Goal: Find specific page/section: Find specific page/section

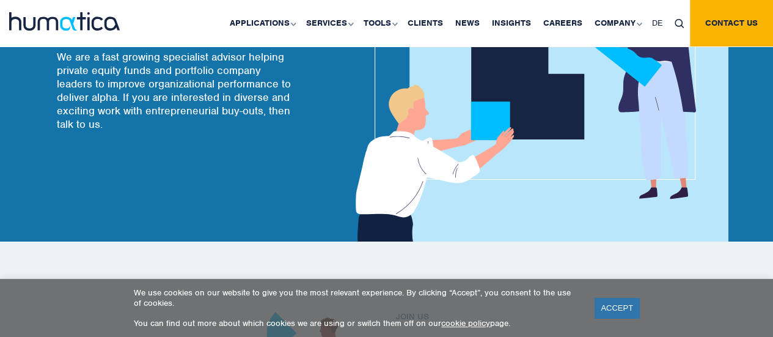
scroll to position [167, 0]
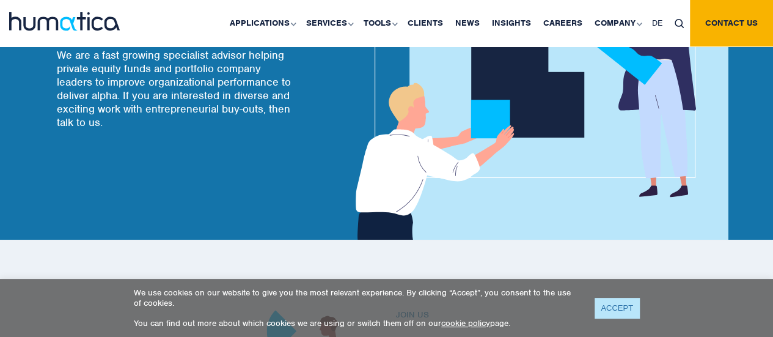
click at [618, 310] on link "ACCEPT" at bounding box center [617, 308] width 45 height 20
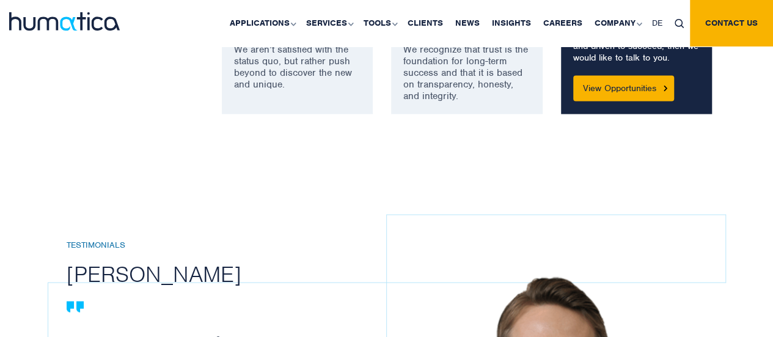
scroll to position [1175, 0]
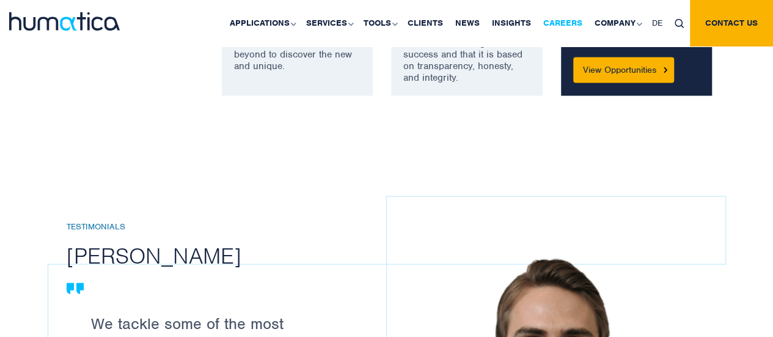
click at [578, 21] on link "Careers" at bounding box center [562, 23] width 51 height 46
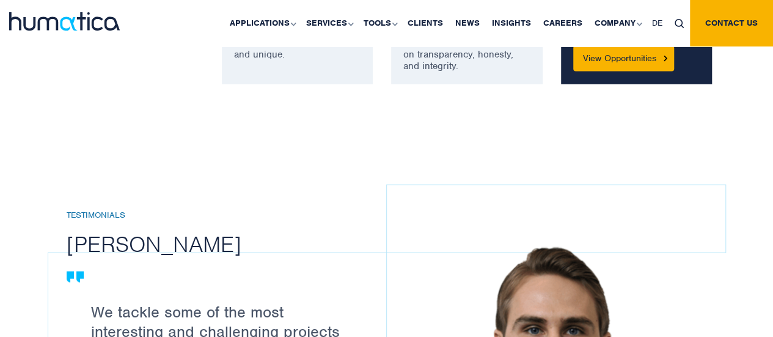
scroll to position [1165, 0]
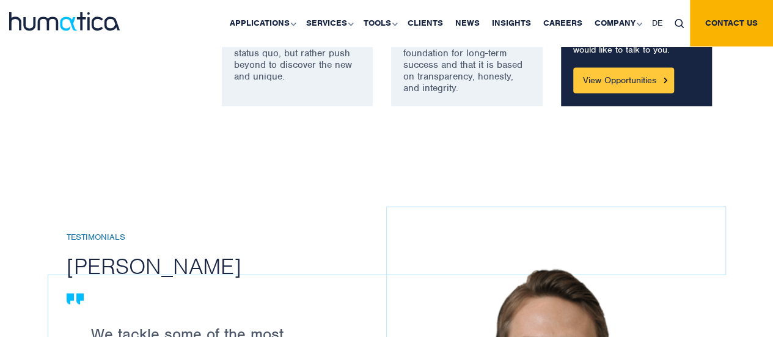
click at [594, 78] on link "View Opportunities" at bounding box center [623, 81] width 101 height 26
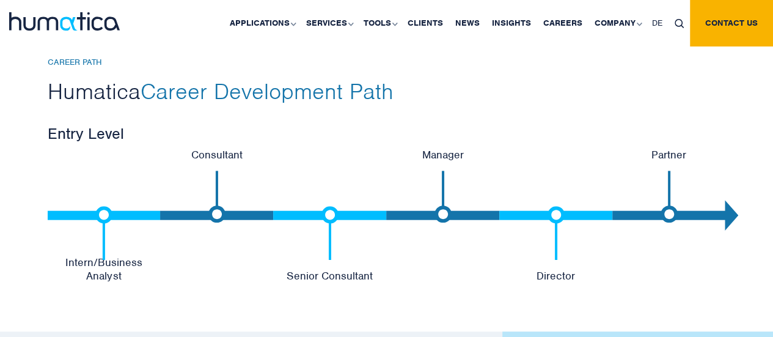
scroll to position [2575, 0]
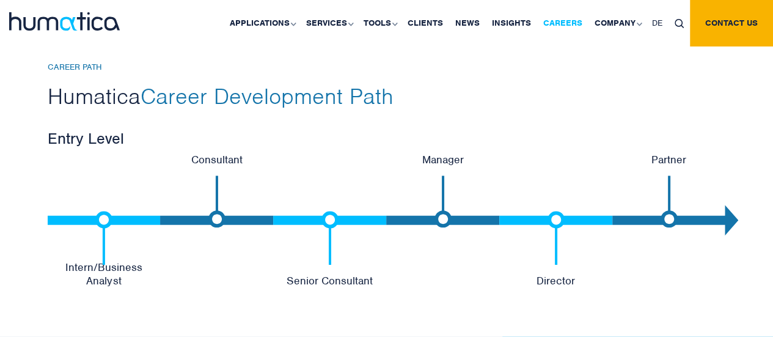
click at [566, 24] on link "Careers" at bounding box center [562, 23] width 51 height 46
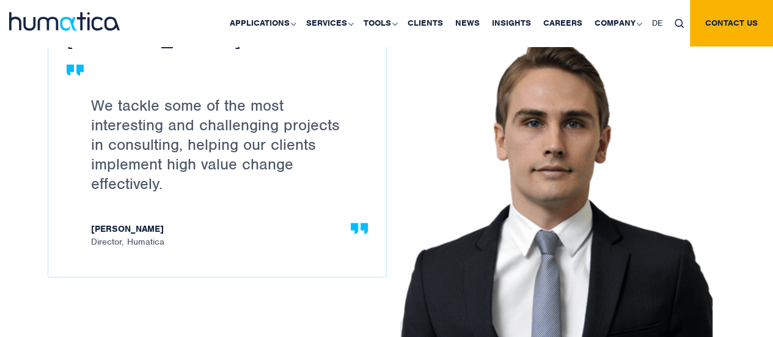
scroll to position [1394, 0]
